Goal: Check status: Check status

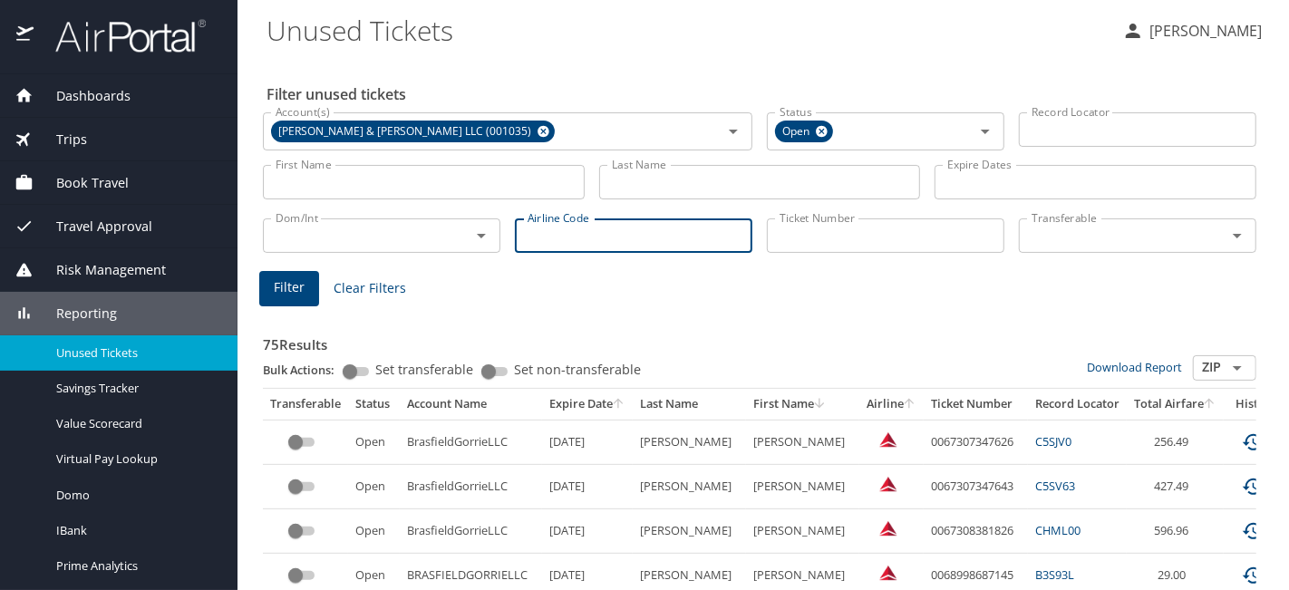
click at [78, 124] on div "Trips" at bounding box center [118, 140] width 237 height 44
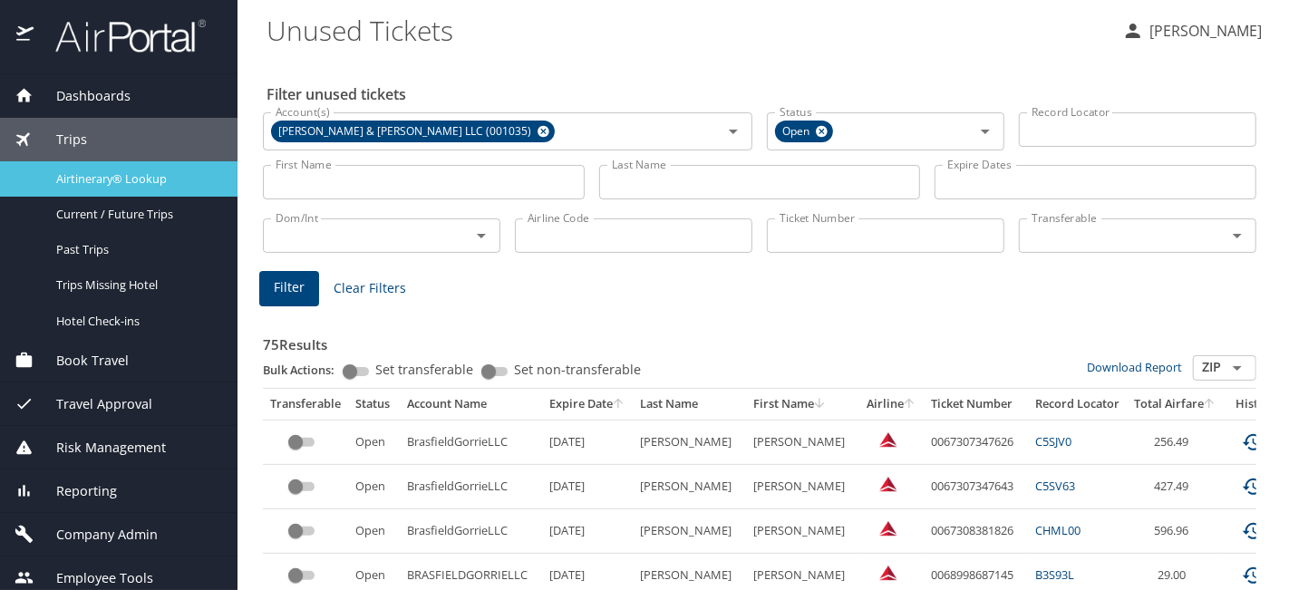
click at [100, 179] on span "Airtinerary® Lookup" at bounding box center [136, 178] width 160 height 17
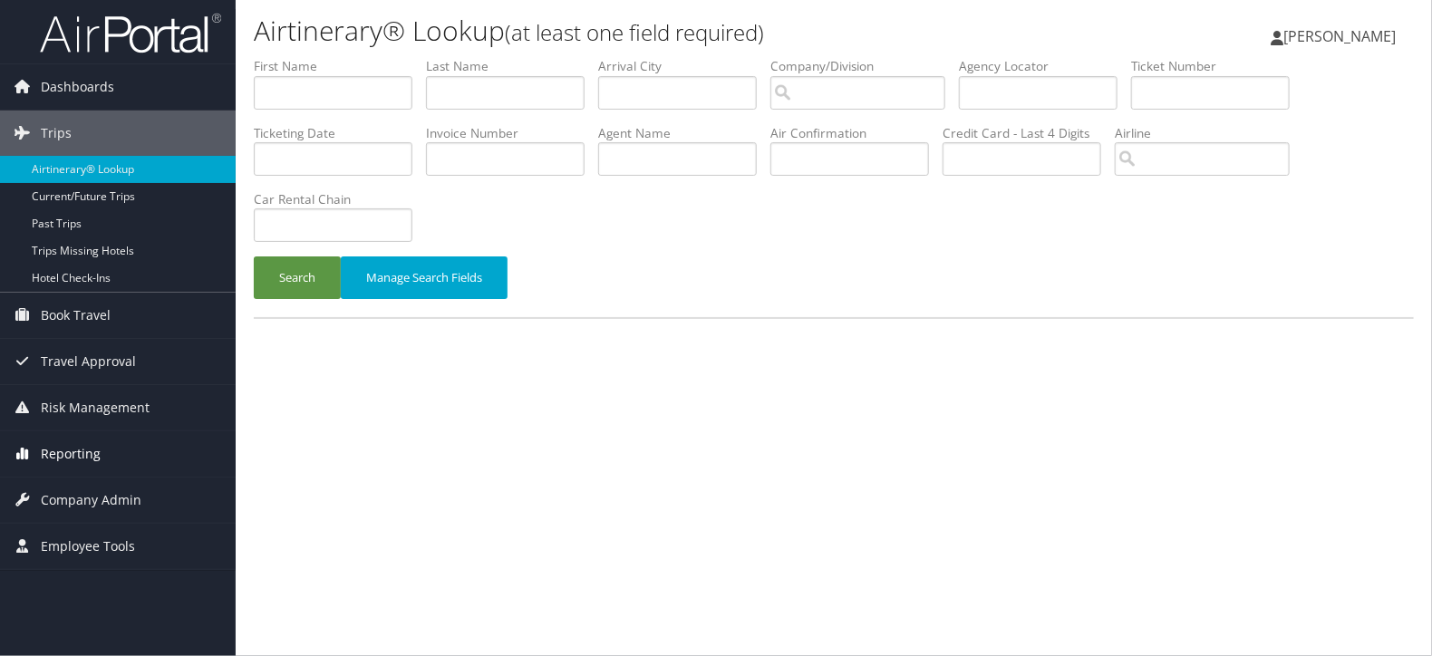
click at [134, 458] on link "Reporting" at bounding box center [118, 453] width 236 height 45
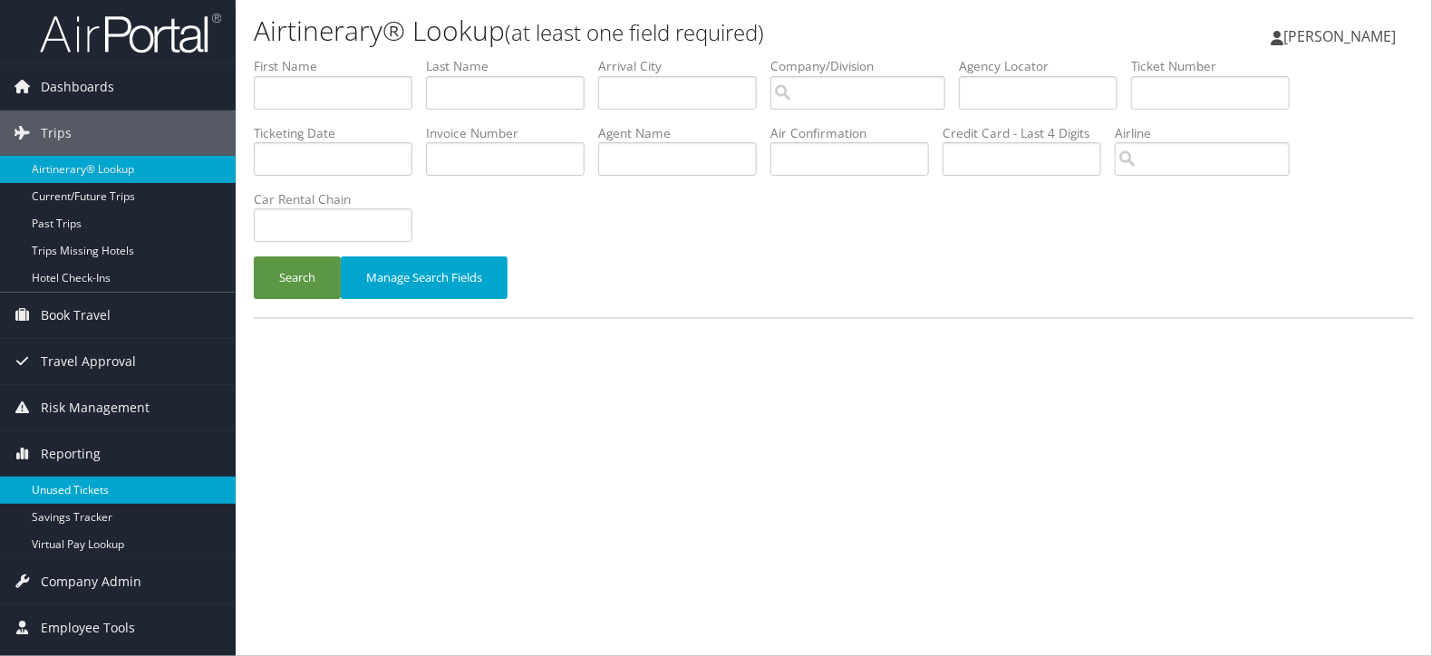
click at [126, 490] on link "Unused Tickets" at bounding box center [118, 490] width 236 height 27
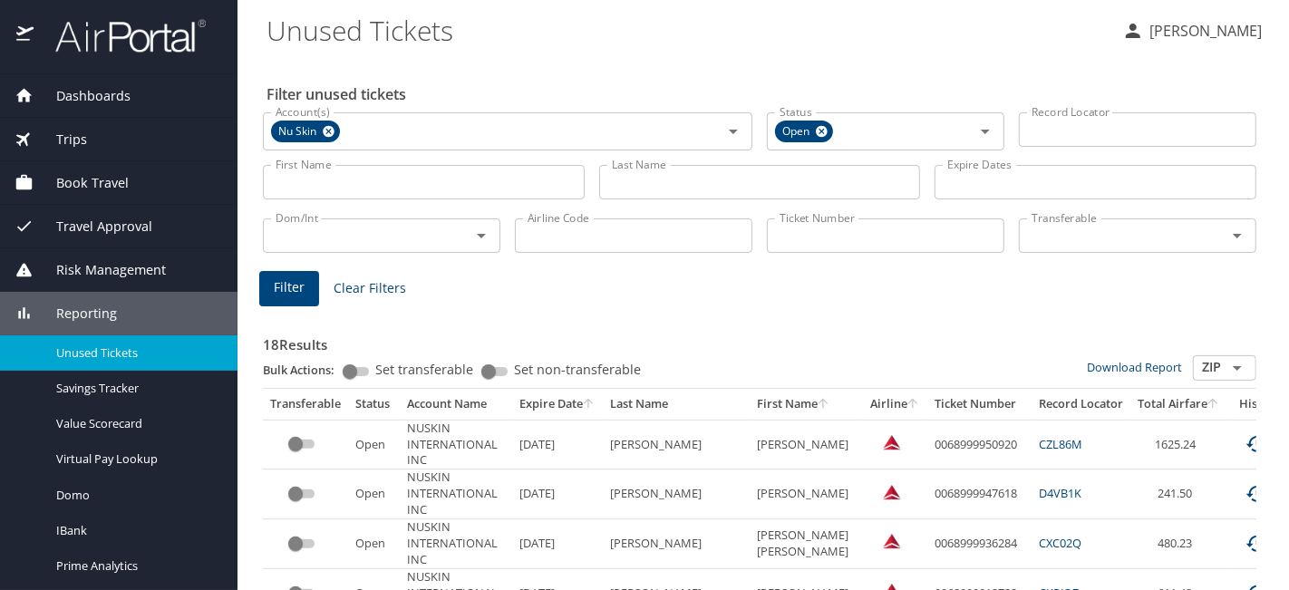
click at [843, 222] on div "Ticket Number Ticket Number" at bounding box center [886, 234] width 252 height 60
click at [842, 239] on input "Ticket Number" at bounding box center [885, 235] width 237 height 34
paste input "0067232561697"
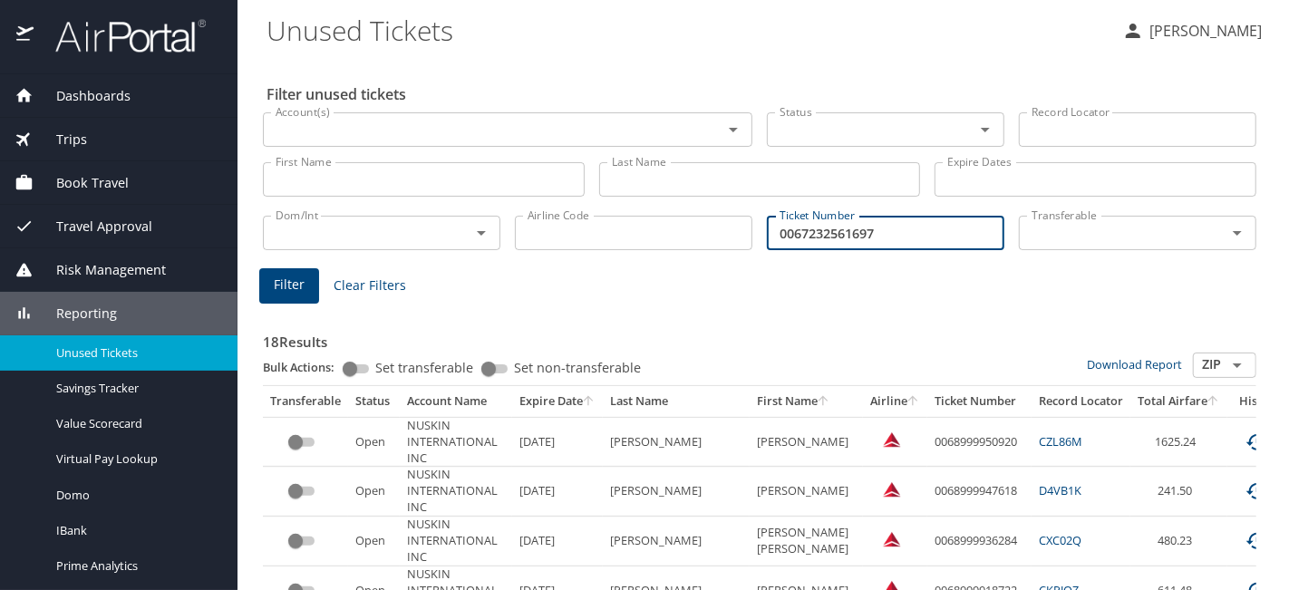
type input "0067232561697"
click at [299, 276] on span "Filter" at bounding box center [289, 285] width 31 height 23
